Goal: Task Accomplishment & Management: Manage account settings

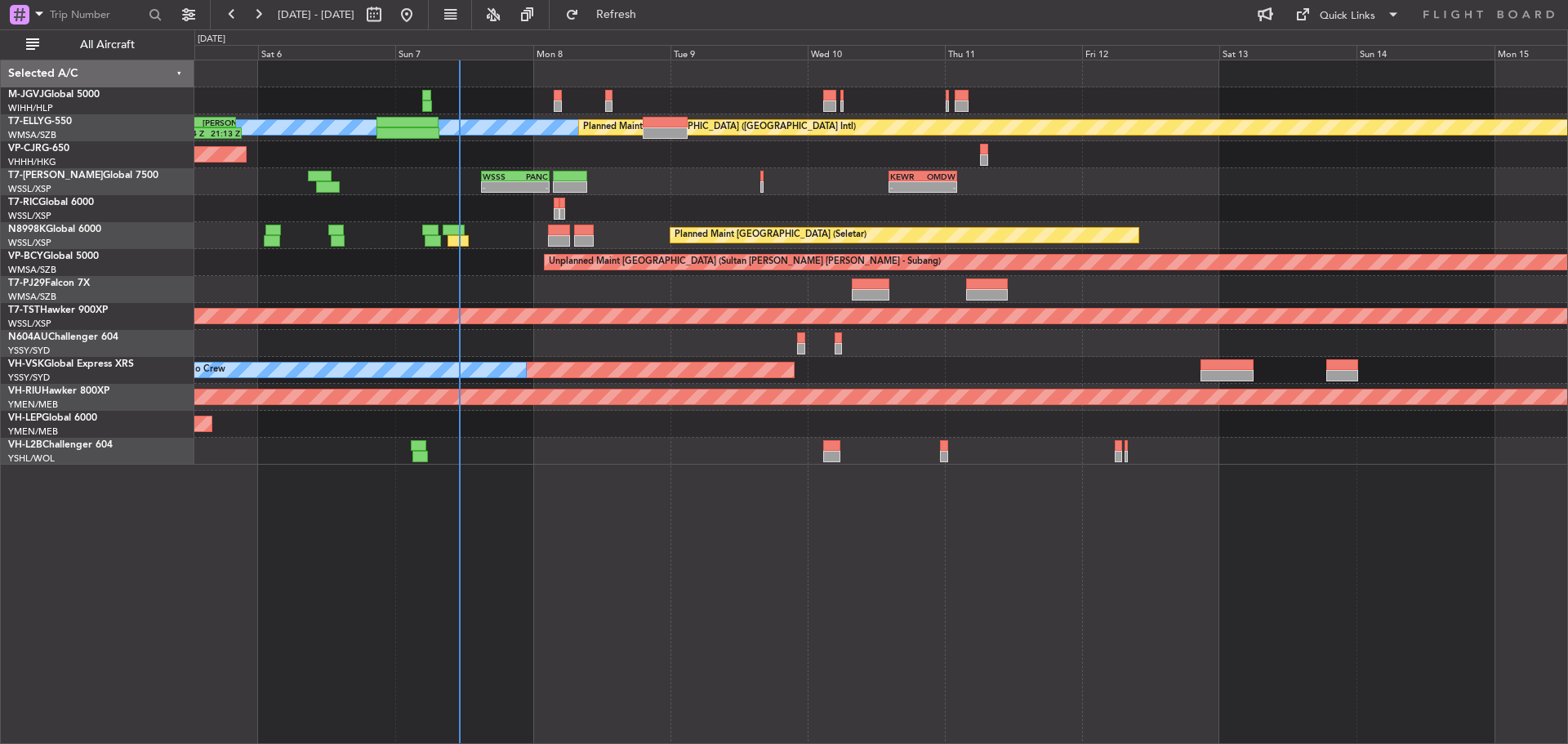
click at [748, 147] on div "Planned Maint [GEOGRAPHIC_DATA] (Seletar) [PERSON_NAME] Planned Maint [GEOGRAPH…" at bounding box center [881, 262] width 1373 height 404
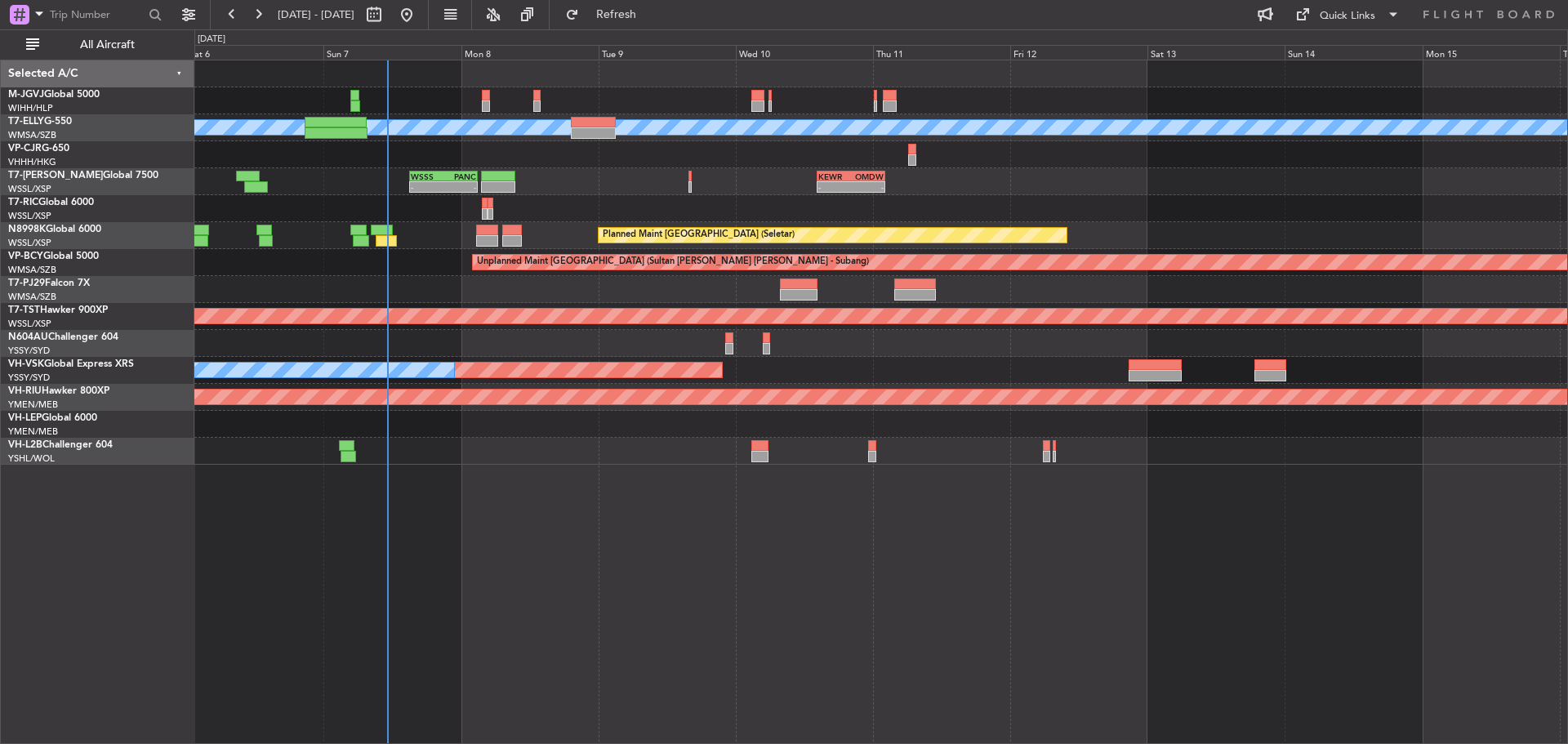
click at [998, 112] on div "Planned Maint [GEOGRAPHIC_DATA] (Seletar)" at bounding box center [881, 101] width 1373 height 27
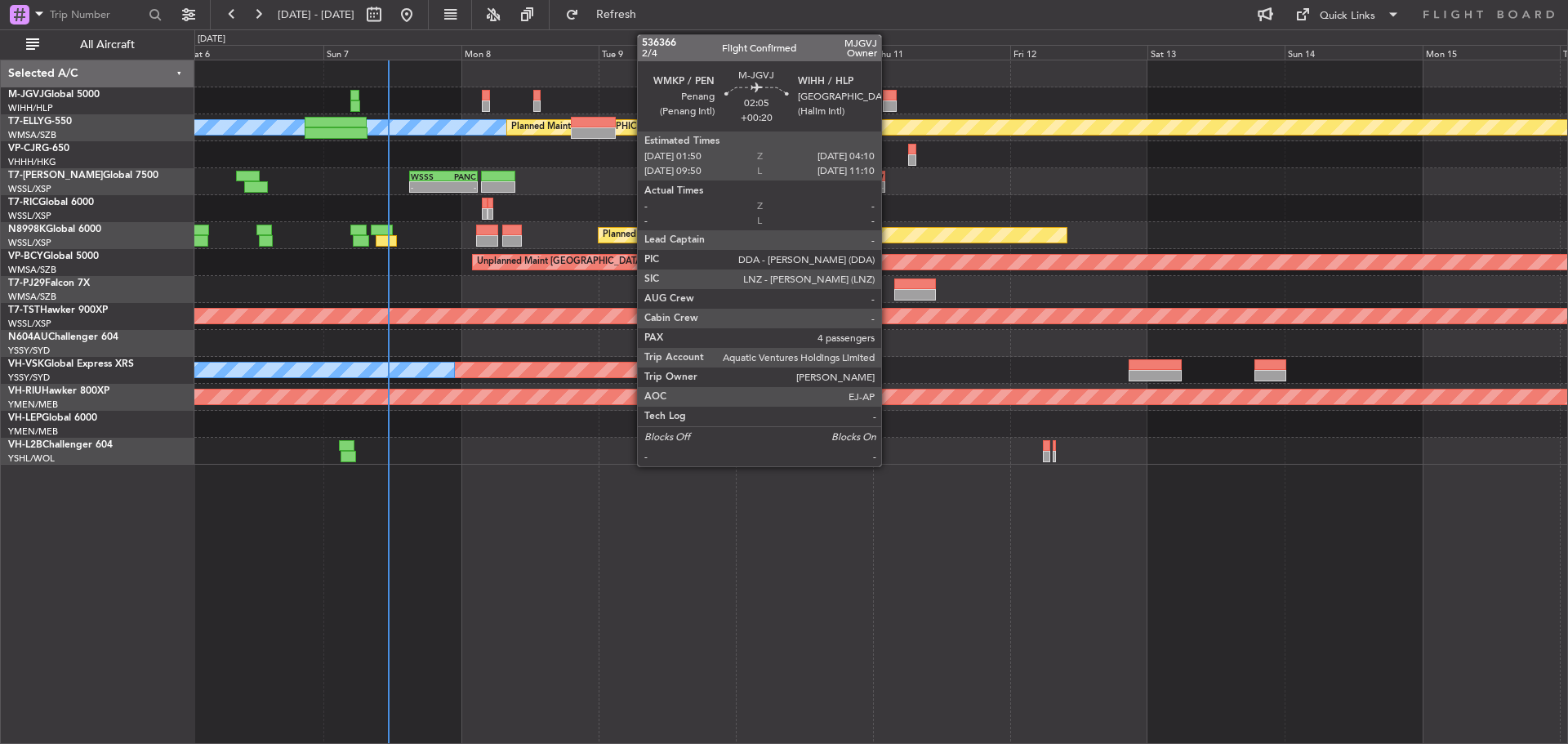
click at [889, 109] on div at bounding box center [890, 106] width 14 height 12
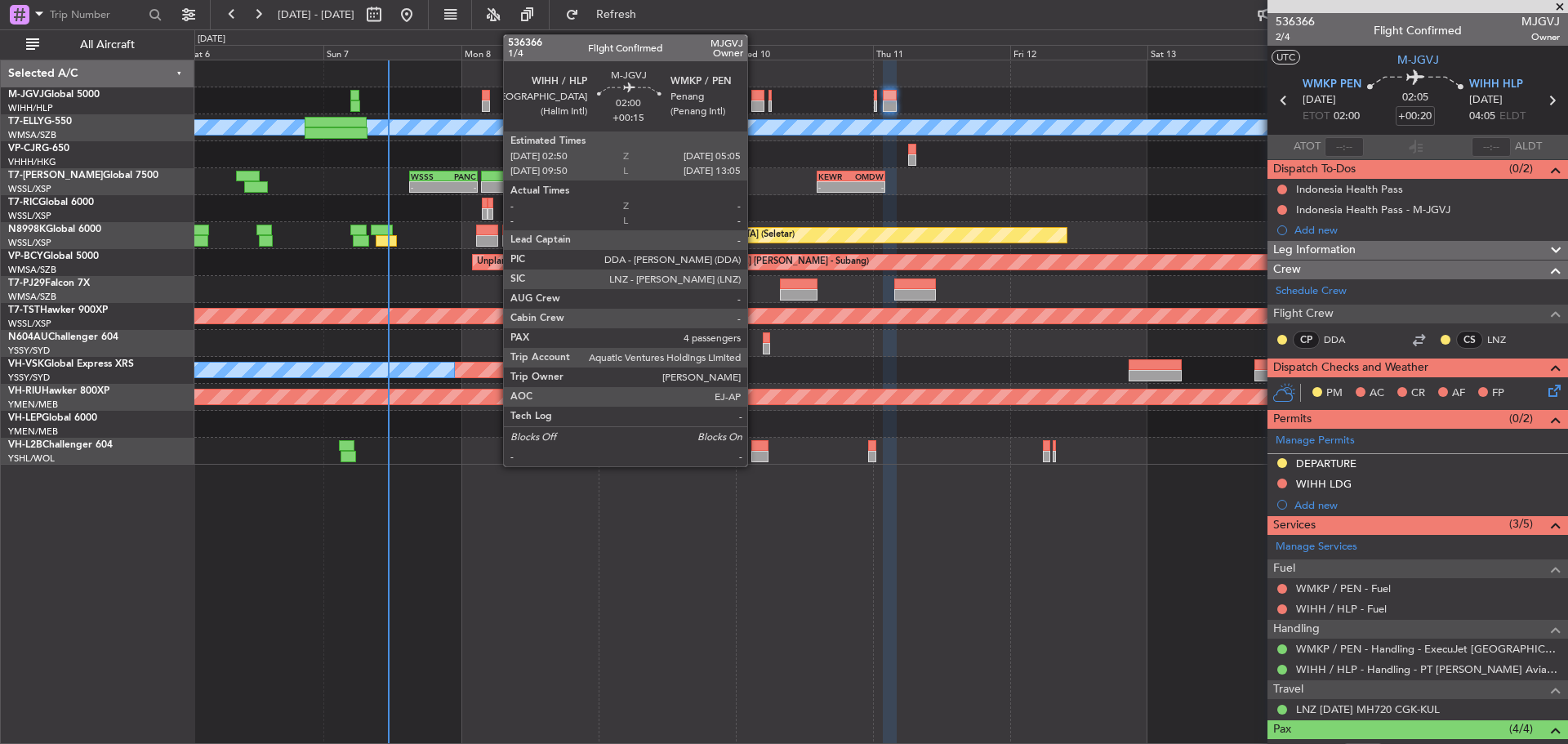
click at [755, 96] on div at bounding box center [758, 95] width 13 height 12
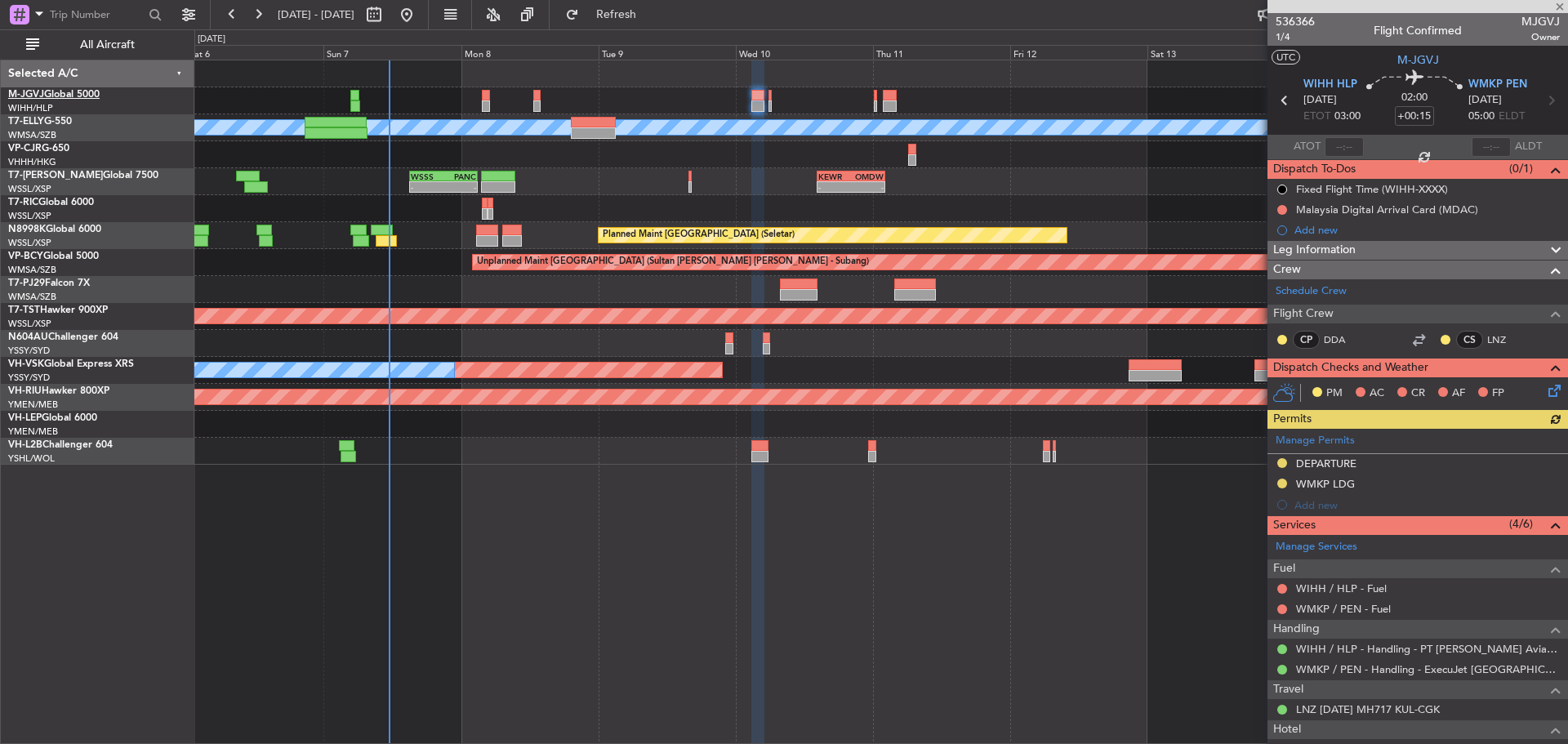
click at [90, 95] on link "M-JGVJ Global 5000" at bounding box center [54, 94] width 91 height 10
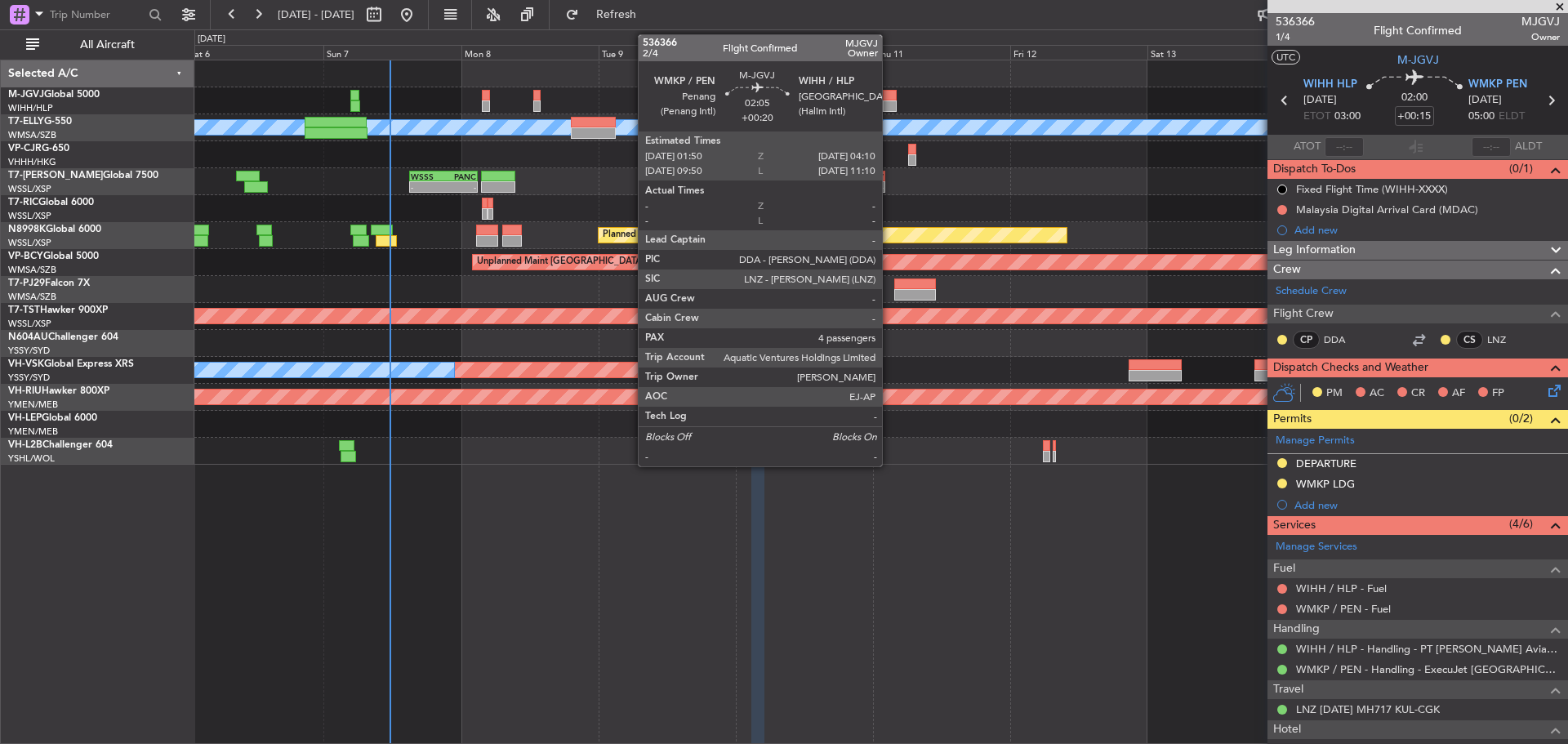
click at [890, 100] on div at bounding box center [890, 95] width 14 height 12
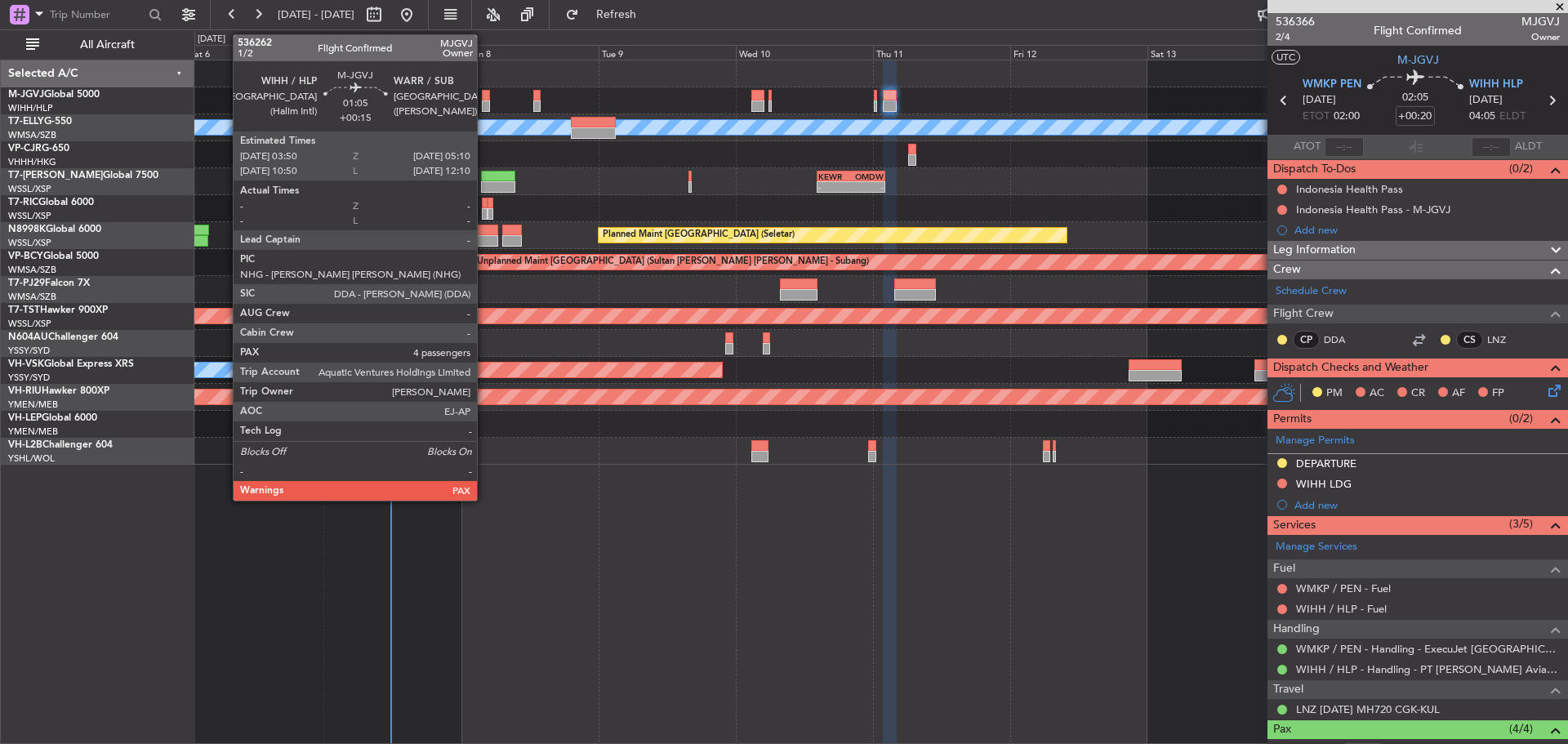
click at [485, 103] on div at bounding box center [485, 106] width 8 height 12
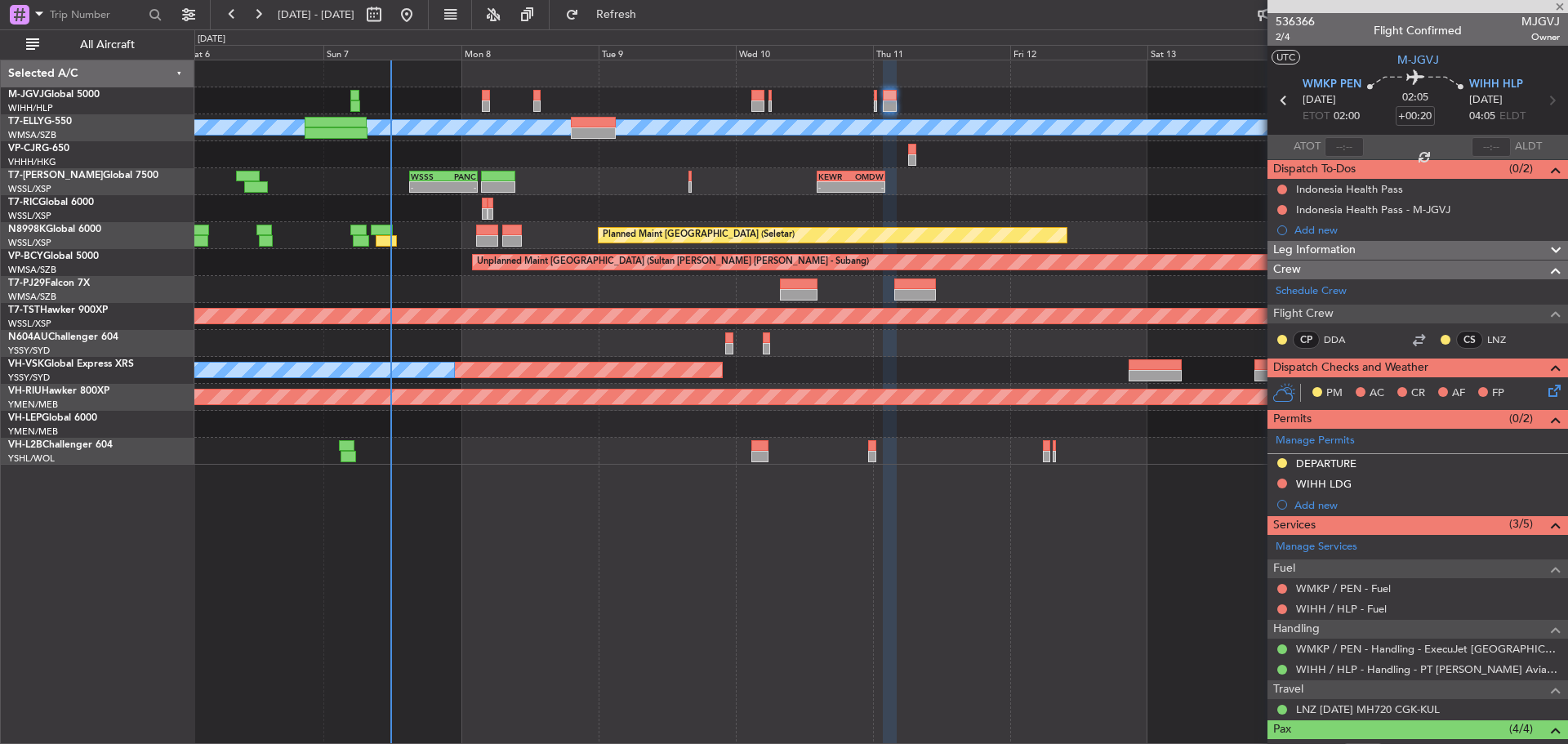
type input "+00:15"
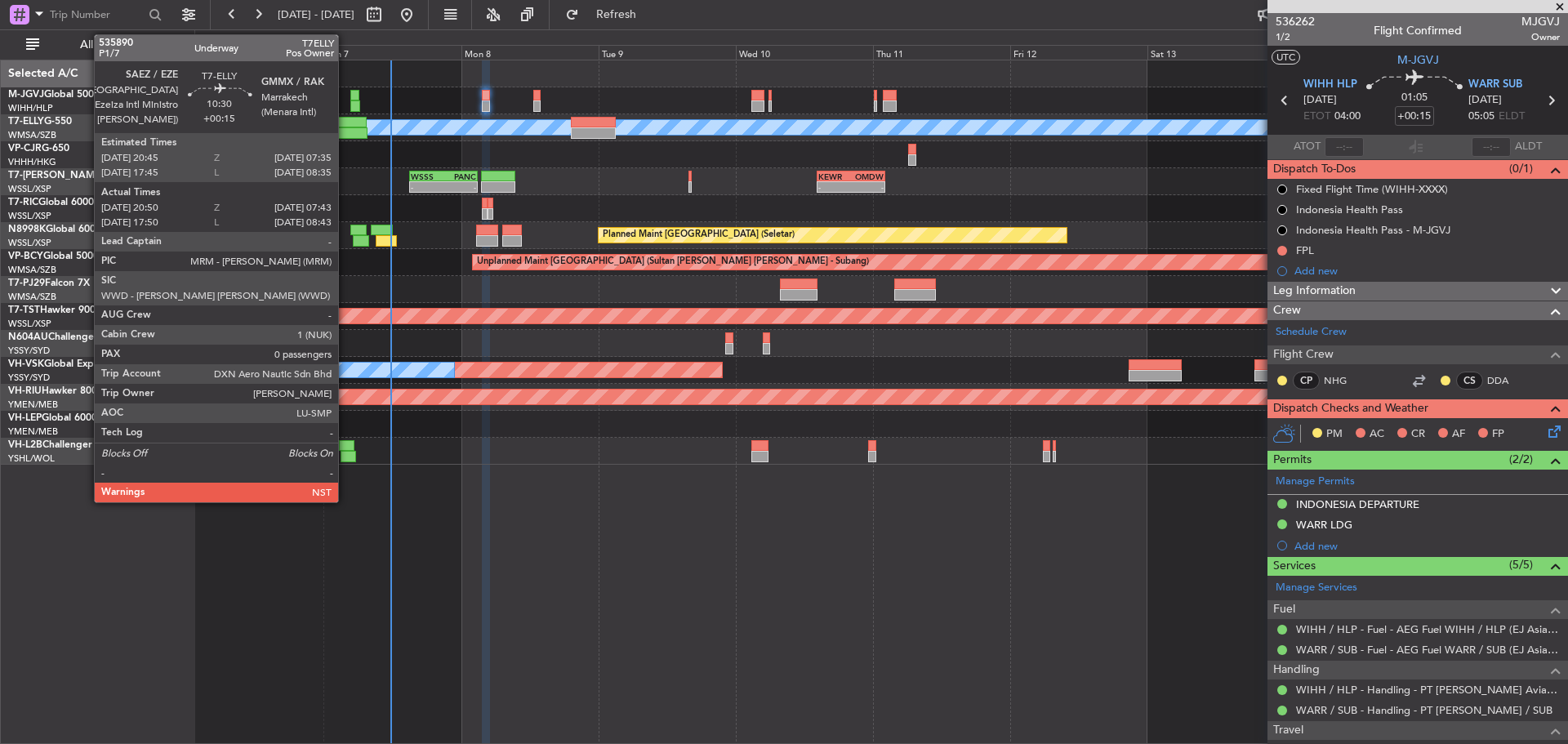
click at [346, 132] on div at bounding box center [336, 133] width 63 height 12
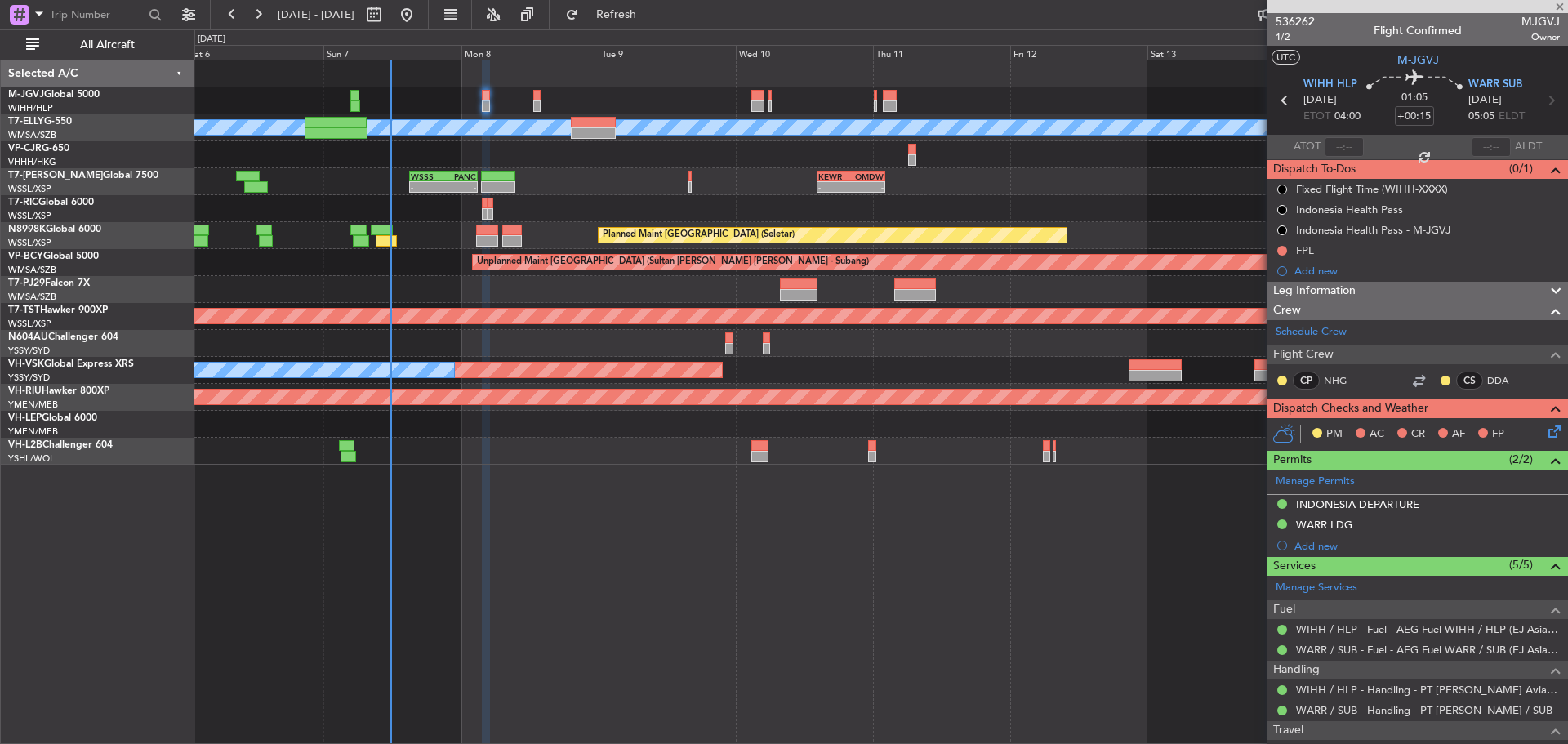
type input "21:05"
type input "07:38"
type input "0"
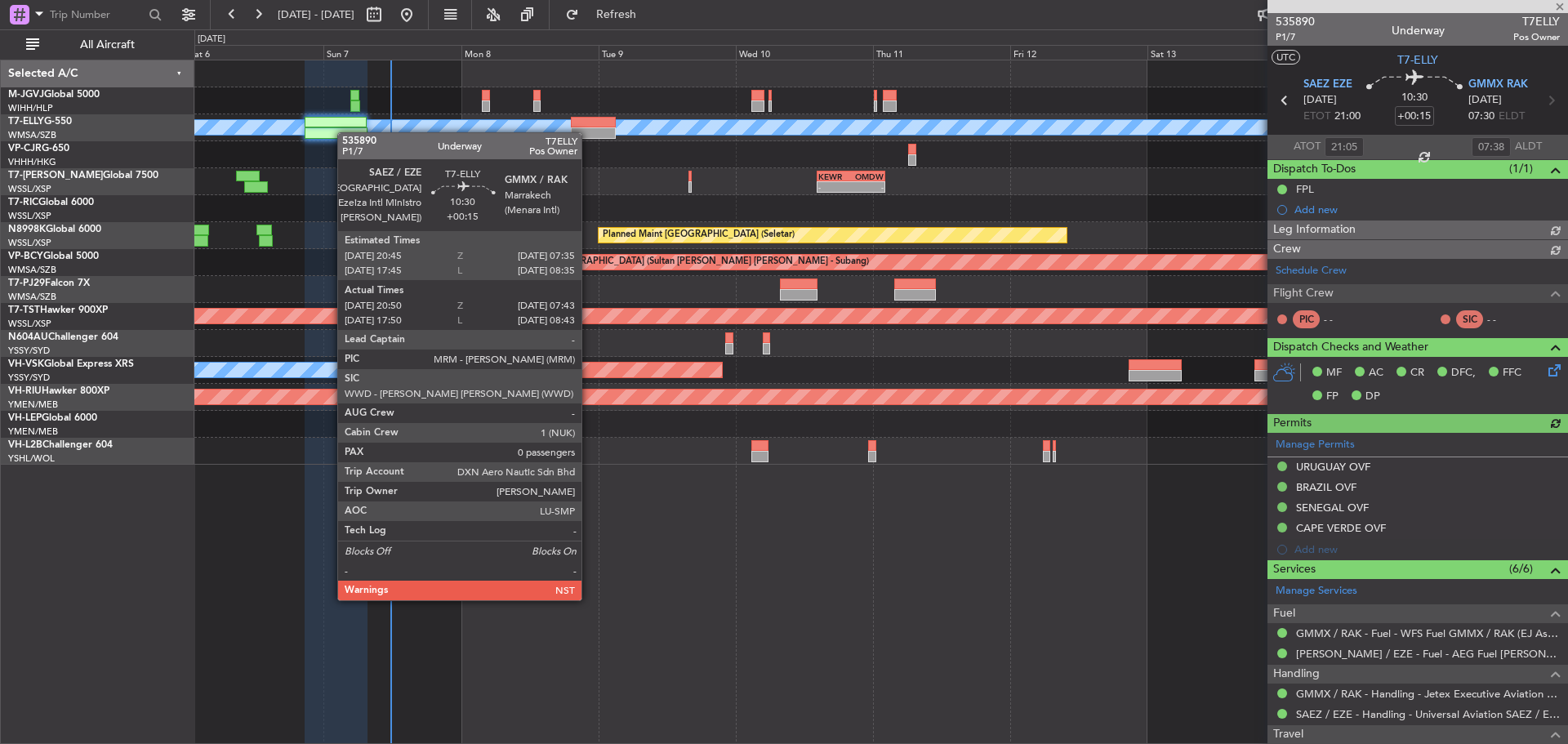
type input "[PERSON_NAME] (HHAFI)"
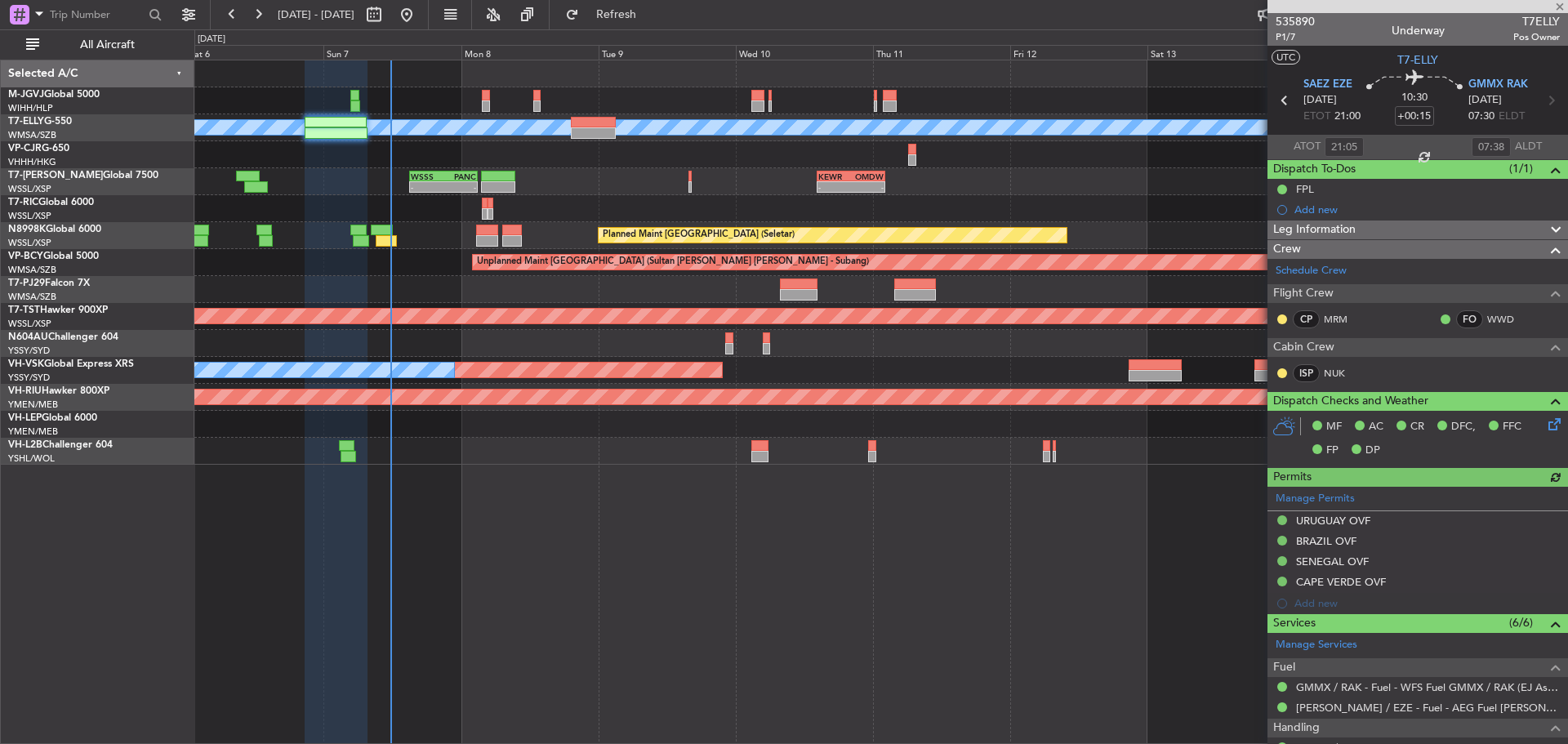
type input "[PERSON_NAME] (HHAFI)"
